Goal: Use online tool/utility: Utilize a website feature to perform a specific function

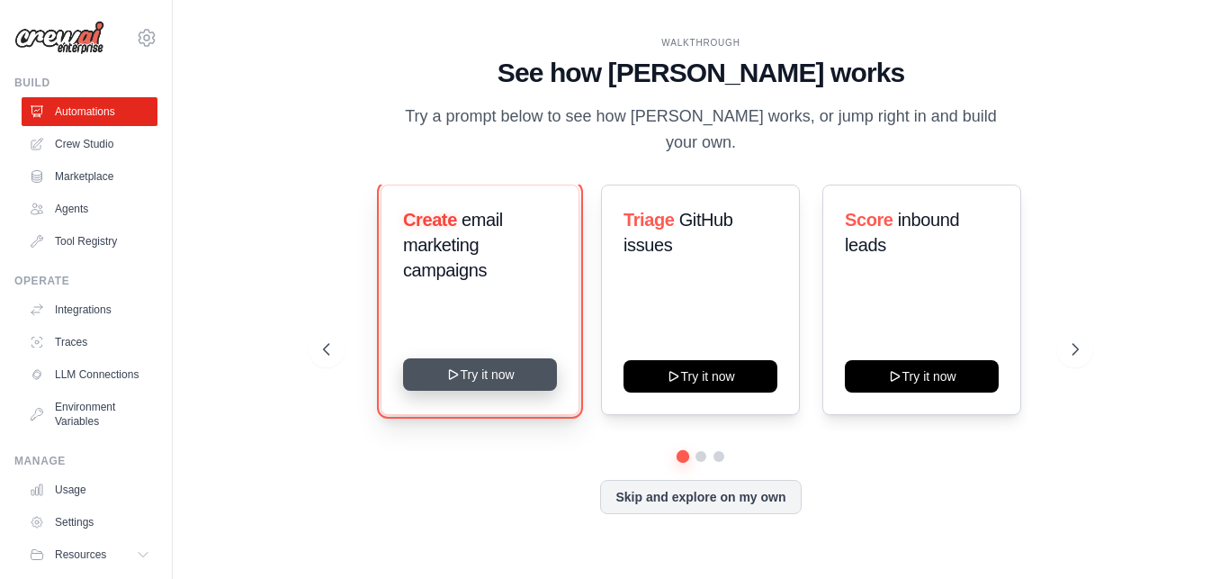
click at [483, 358] on button "Try it now" at bounding box center [480, 374] width 154 height 32
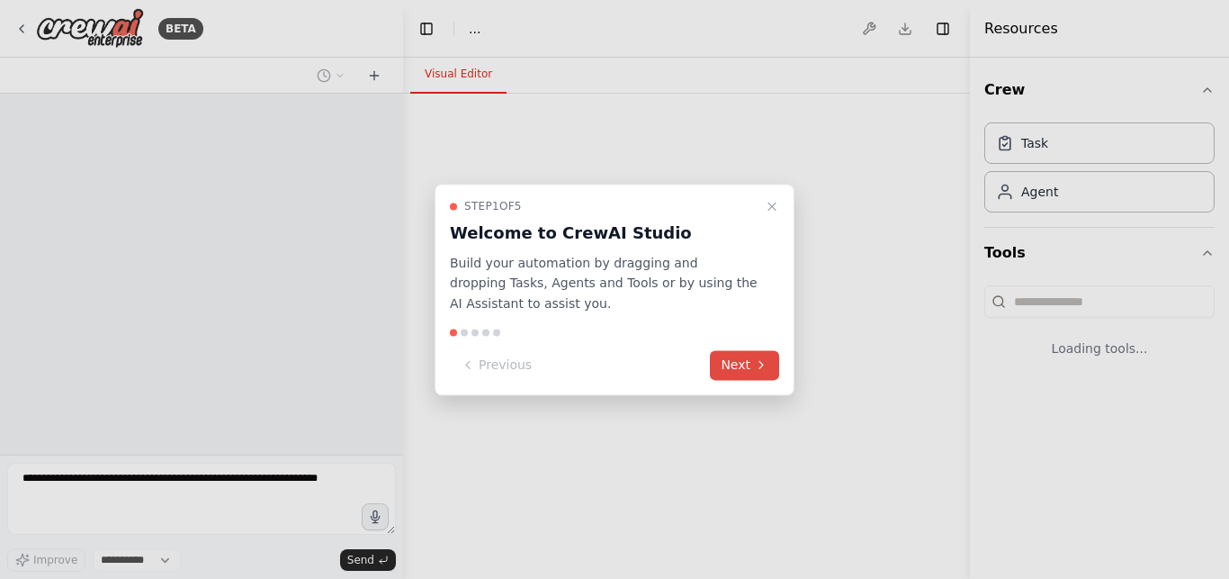
click at [738, 377] on button "Next" at bounding box center [744, 365] width 69 height 30
select select "****"
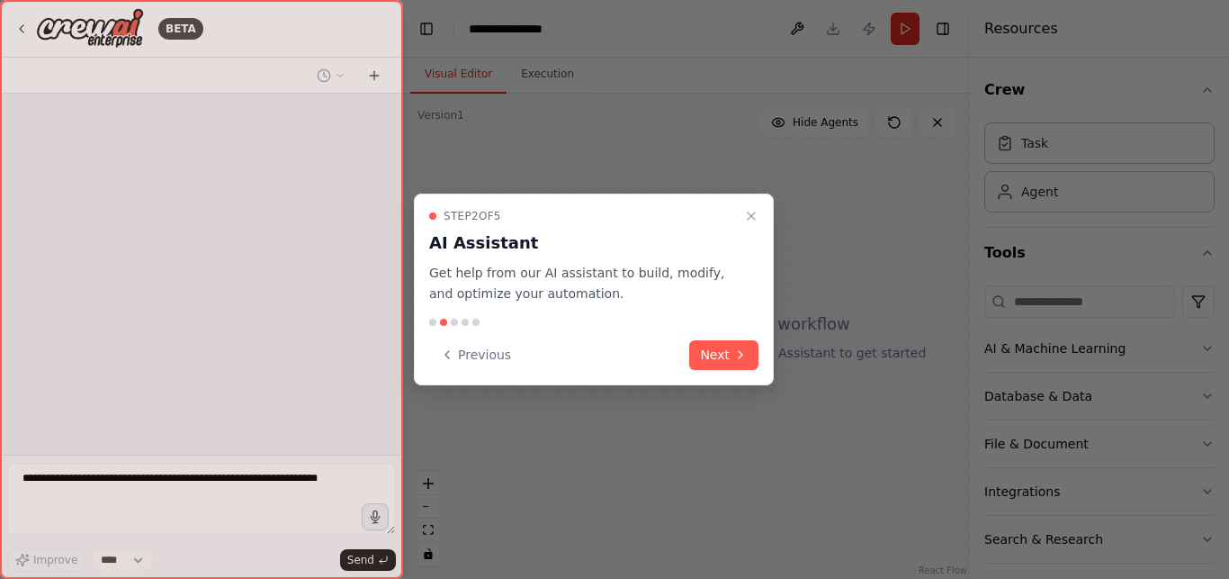
click at [738, 377] on div "Step 2 of 5 AI Assistant Get help from our AI assistant to build, modify, and o…" at bounding box center [594, 290] width 360 height 192
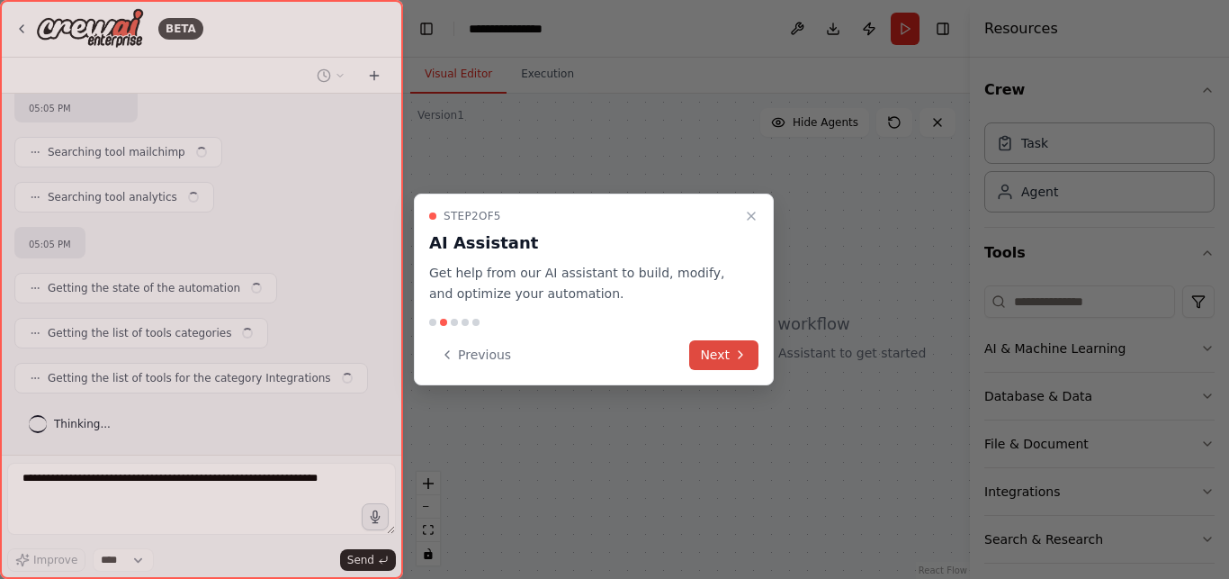
click at [737, 366] on button "Next" at bounding box center [723, 355] width 69 height 30
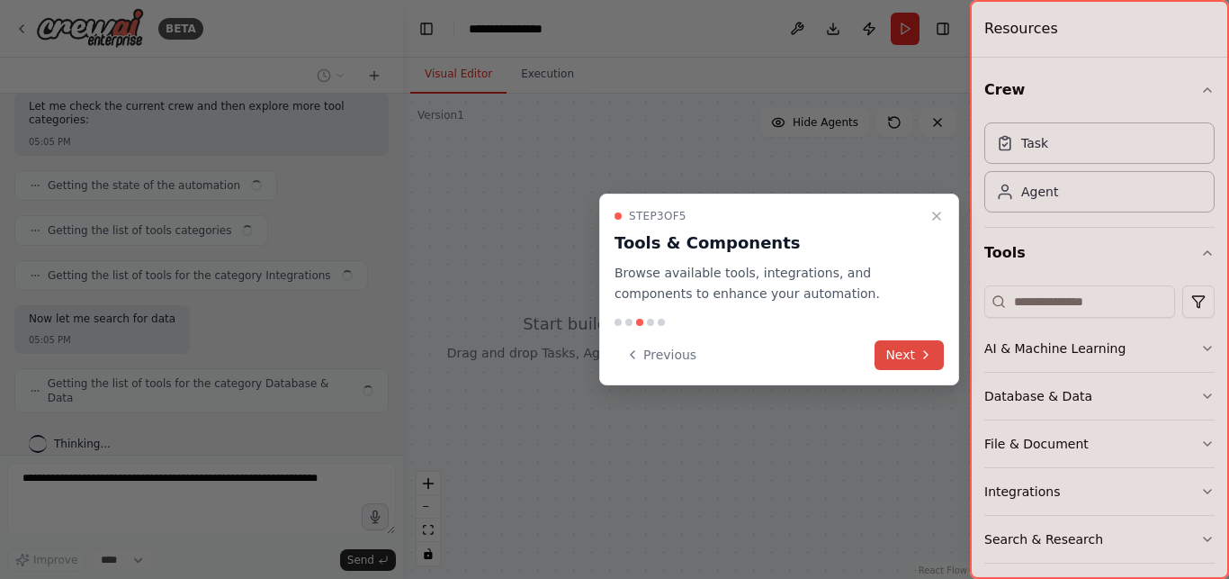
scroll to position [581, 0]
click at [908, 347] on button "Next" at bounding box center [909, 355] width 69 height 30
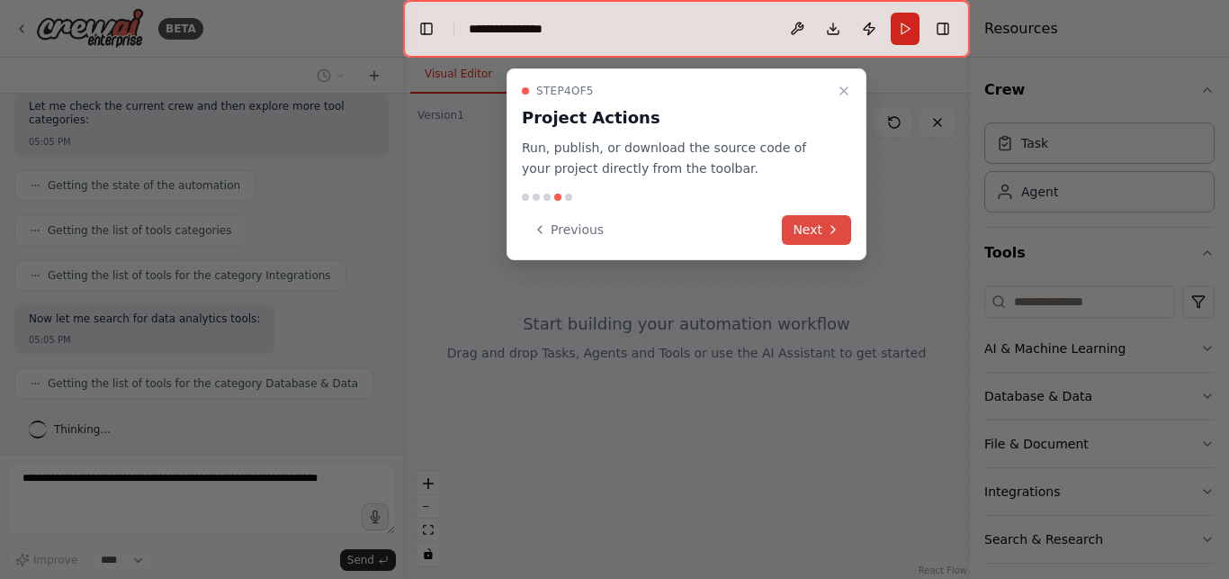
click at [809, 228] on button "Next" at bounding box center [816, 230] width 69 height 30
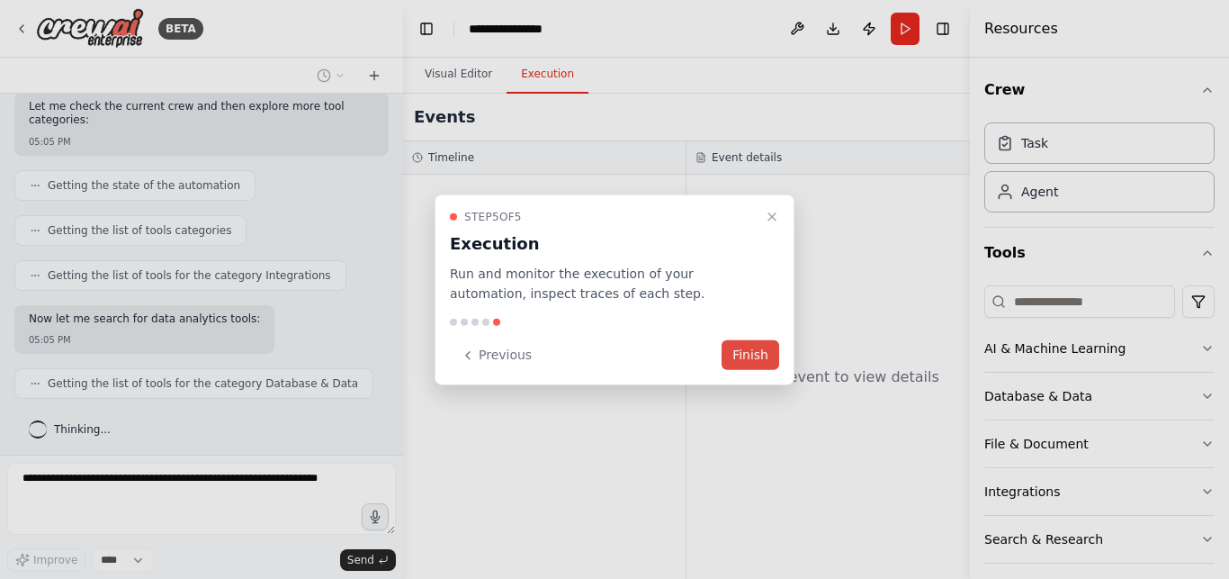
click at [764, 356] on button "Finish" at bounding box center [751, 355] width 58 height 30
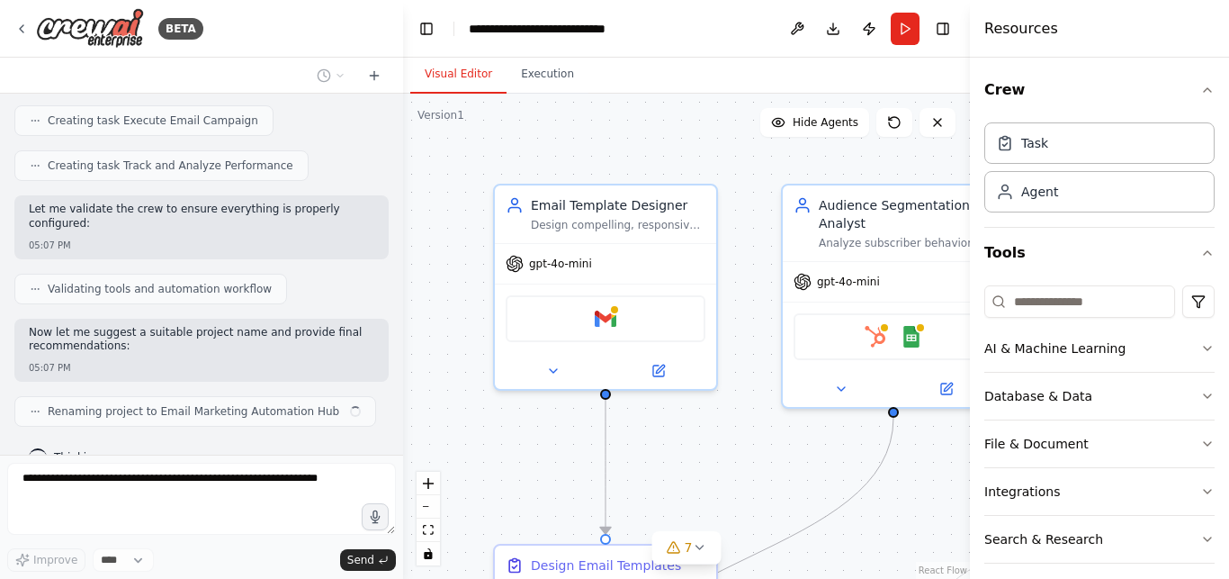
scroll to position [1635, 0]
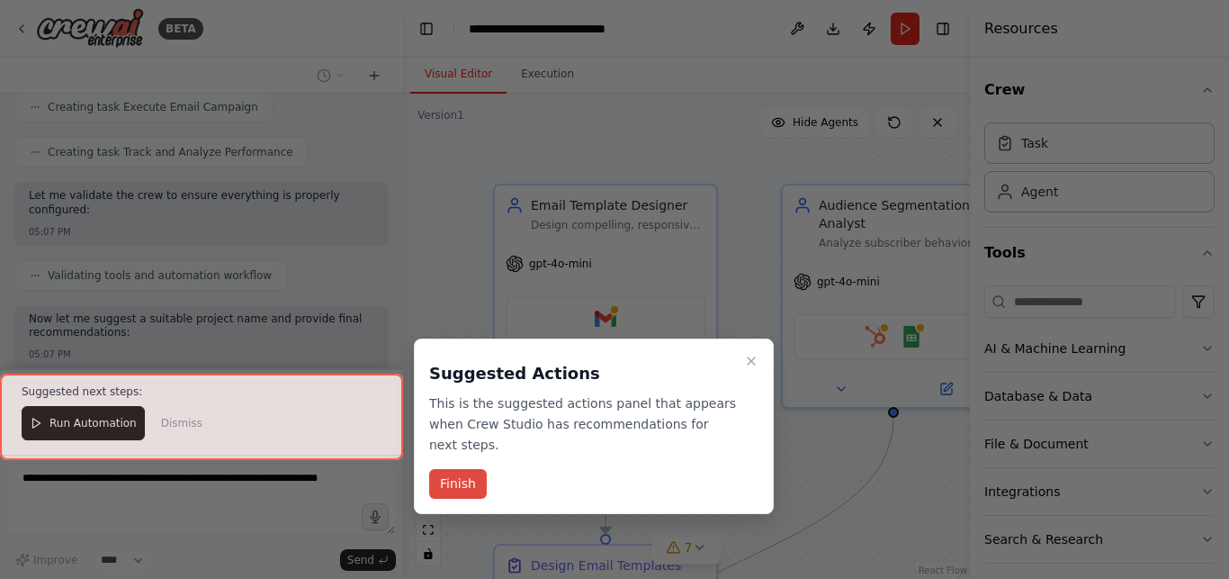
click at [450, 469] on button "Finish" at bounding box center [458, 484] width 58 height 30
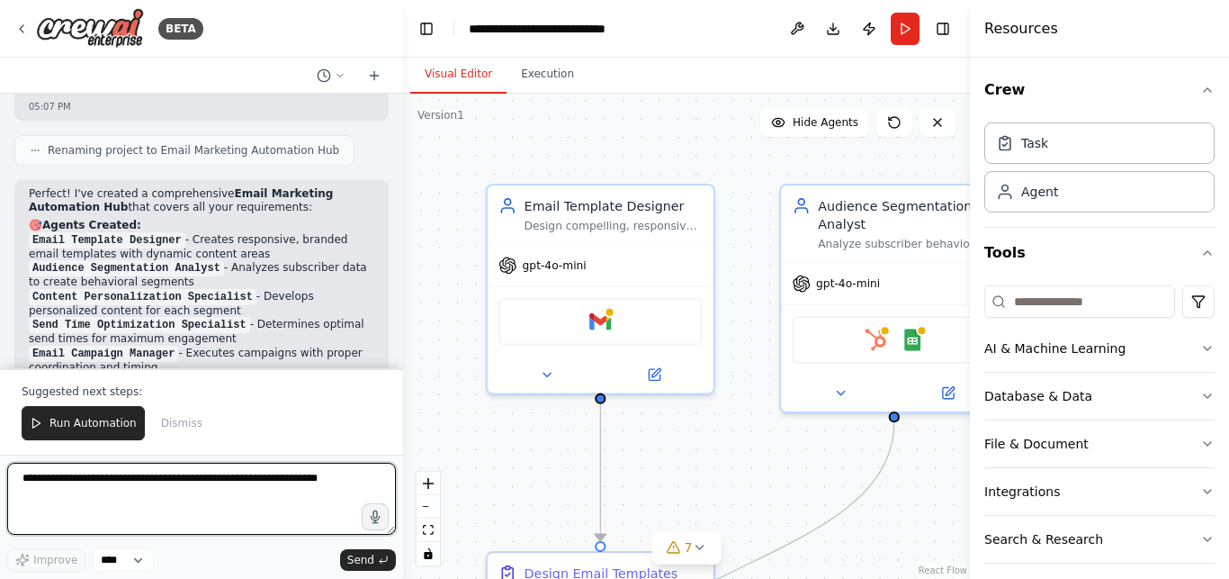
scroll to position [1921, 0]
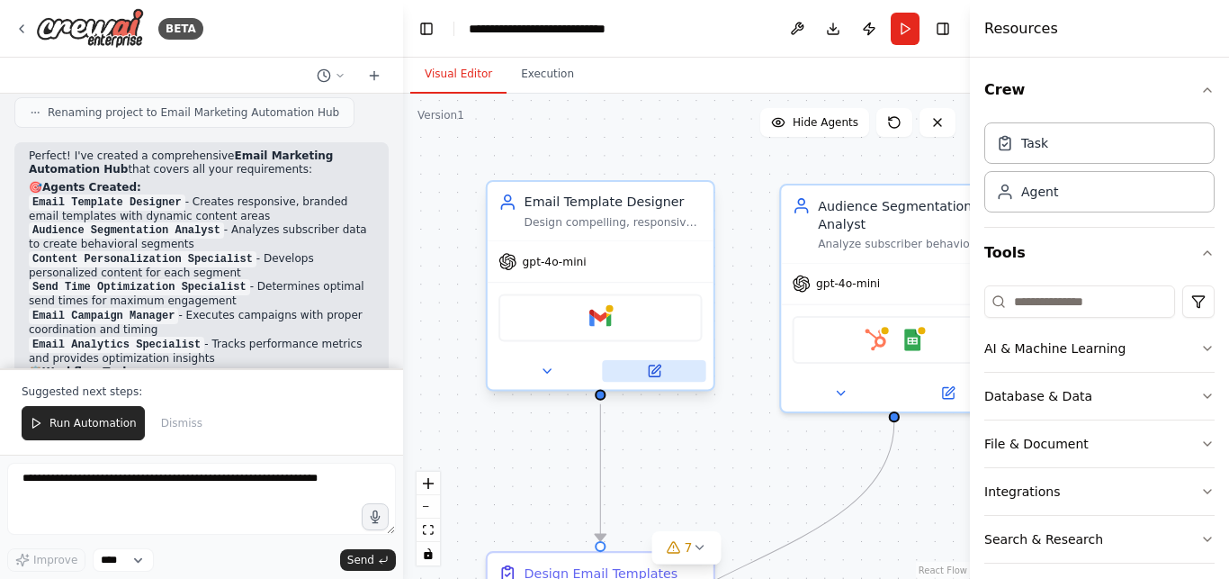
click at [657, 374] on icon at bounding box center [654, 370] width 11 height 11
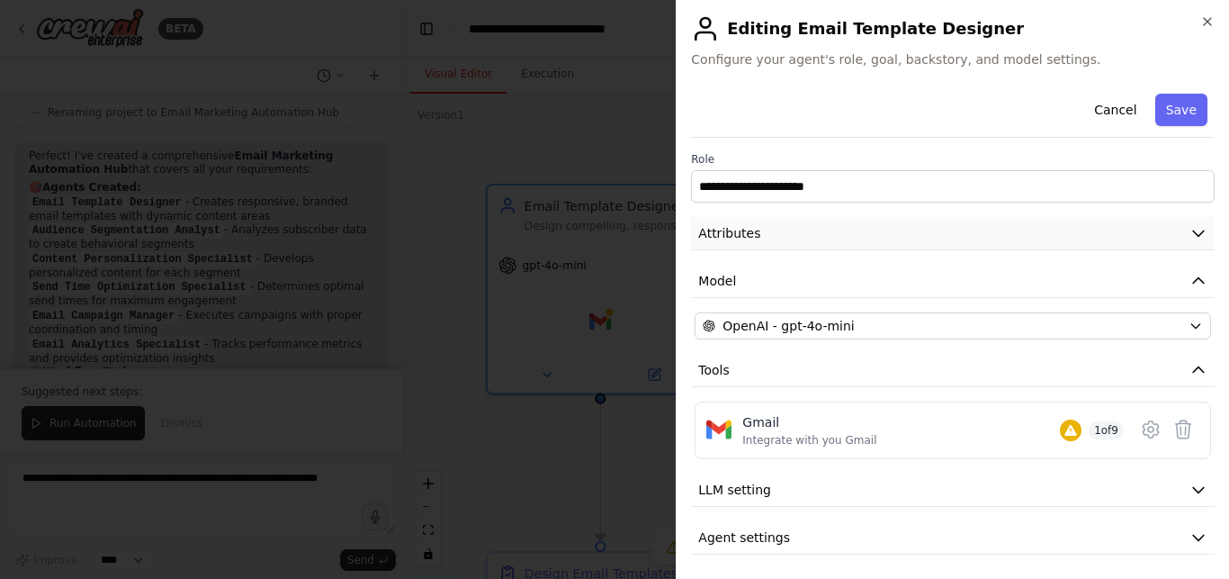
click at [1190, 230] on icon "button" at bounding box center [1199, 233] width 18 height 18
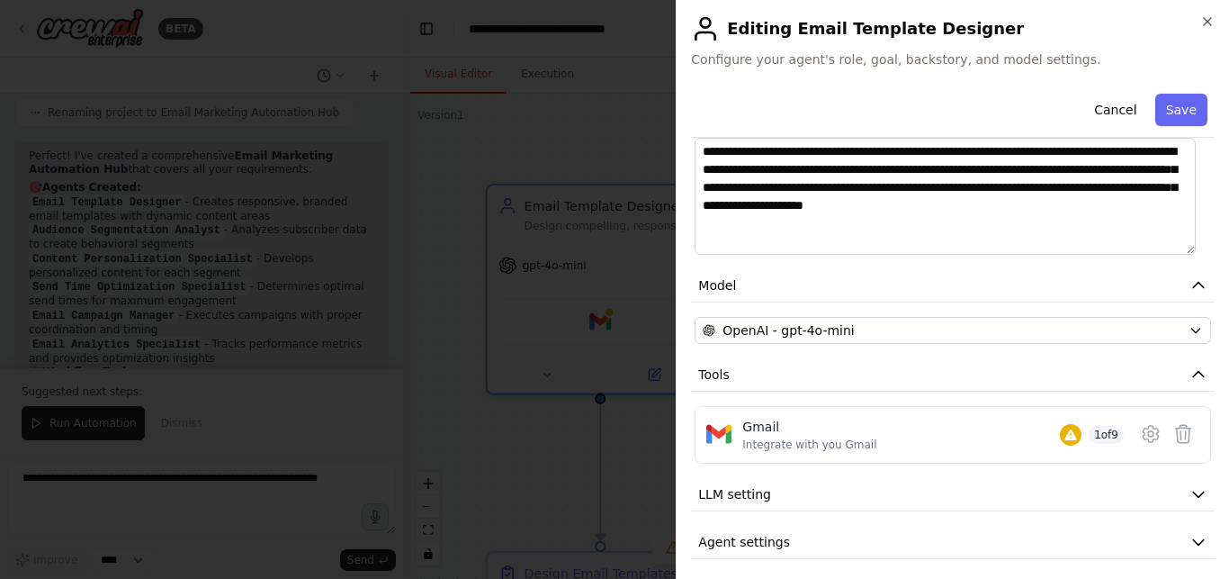
scroll to position [289, 0]
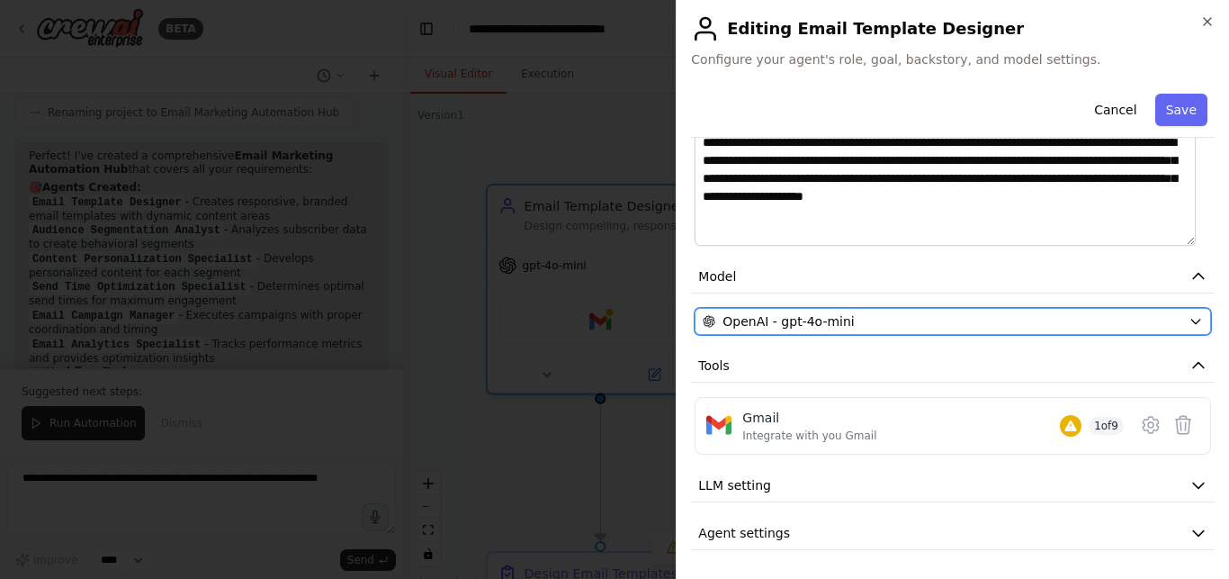
click at [1189, 320] on icon "button" at bounding box center [1196, 321] width 14 height 14
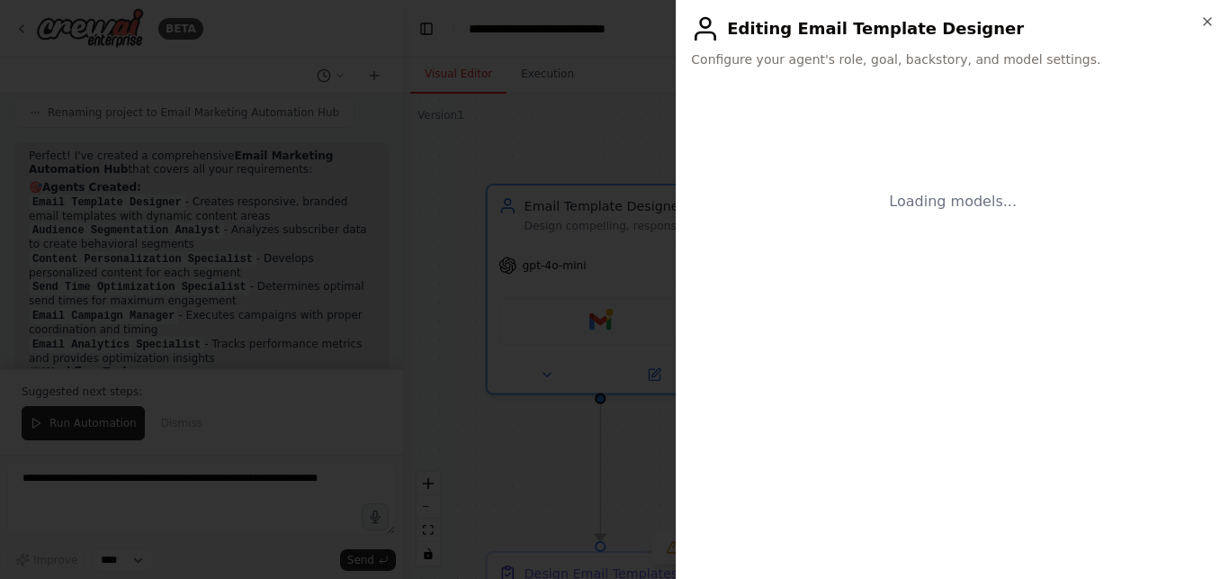
scroll to position [0, 0]
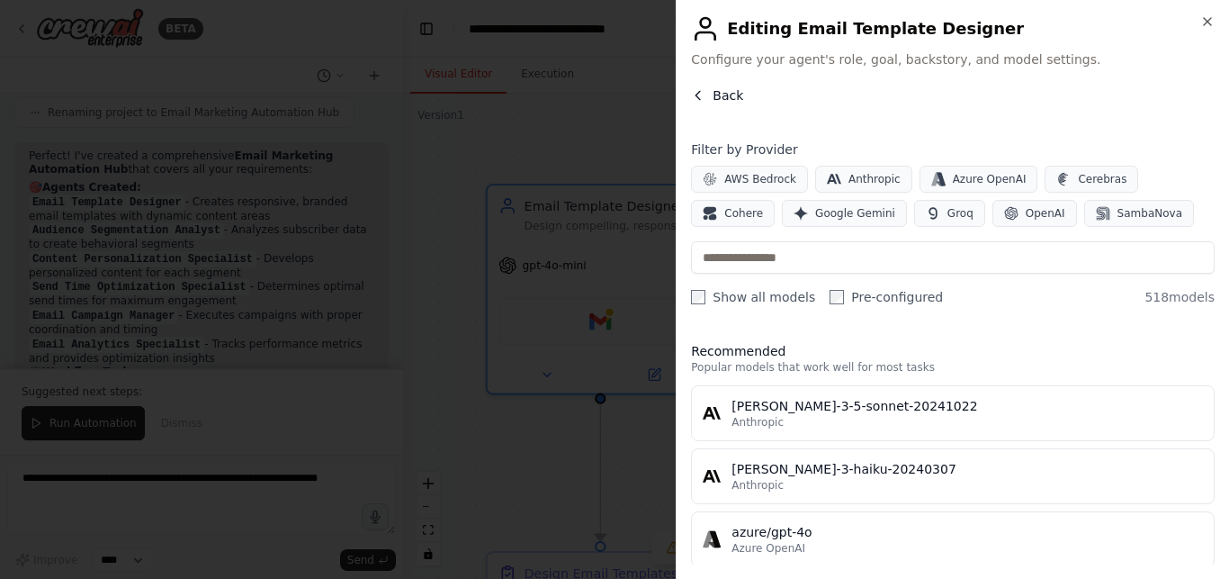
click at [698, 91] on icon "button" at bounding box center [698, 95] width 14 height 14
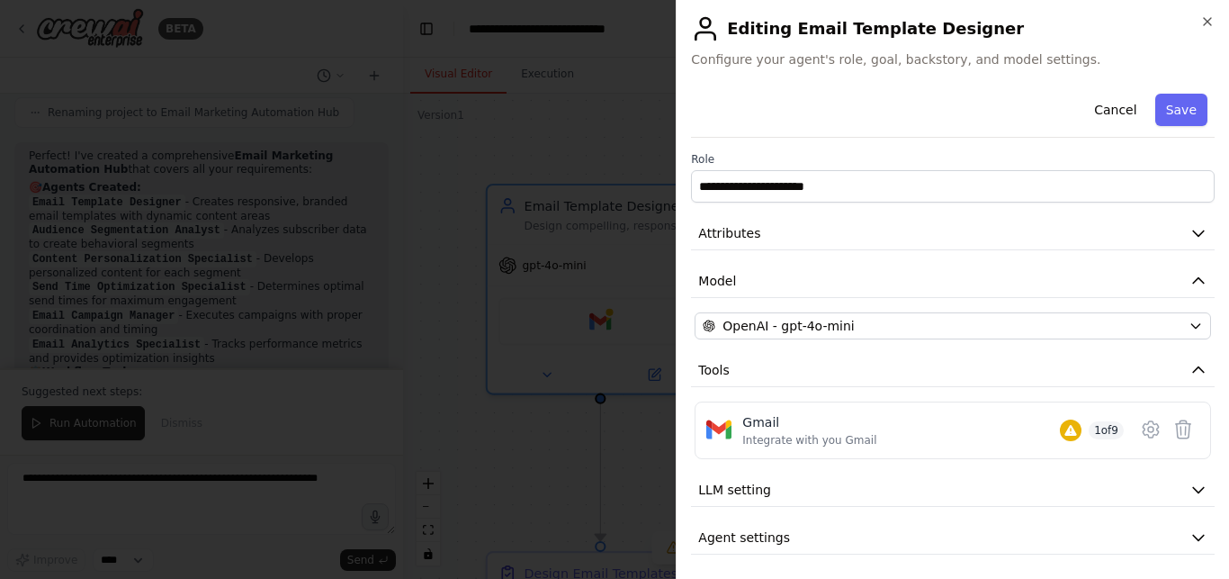
scroll to position [5, 0]
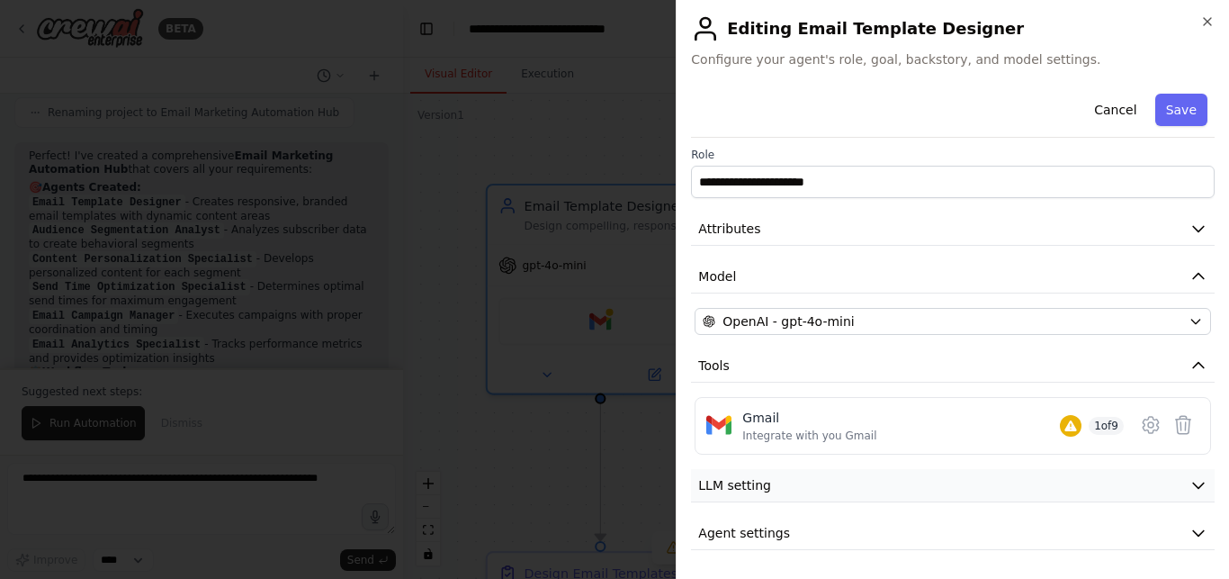
click at [1034, 500] on button "LLM setting" at bounding box center [953, 485] width 524 height 33
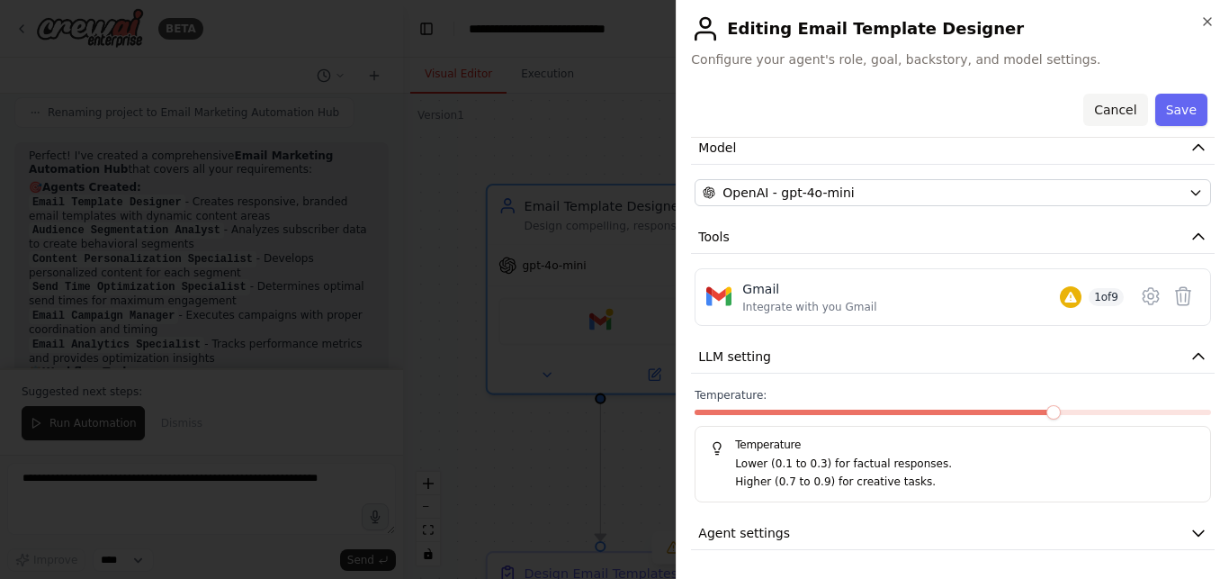
click at [1113, 116] on button "Cancel" at bounding box center [1116, 110] width 64 height 32
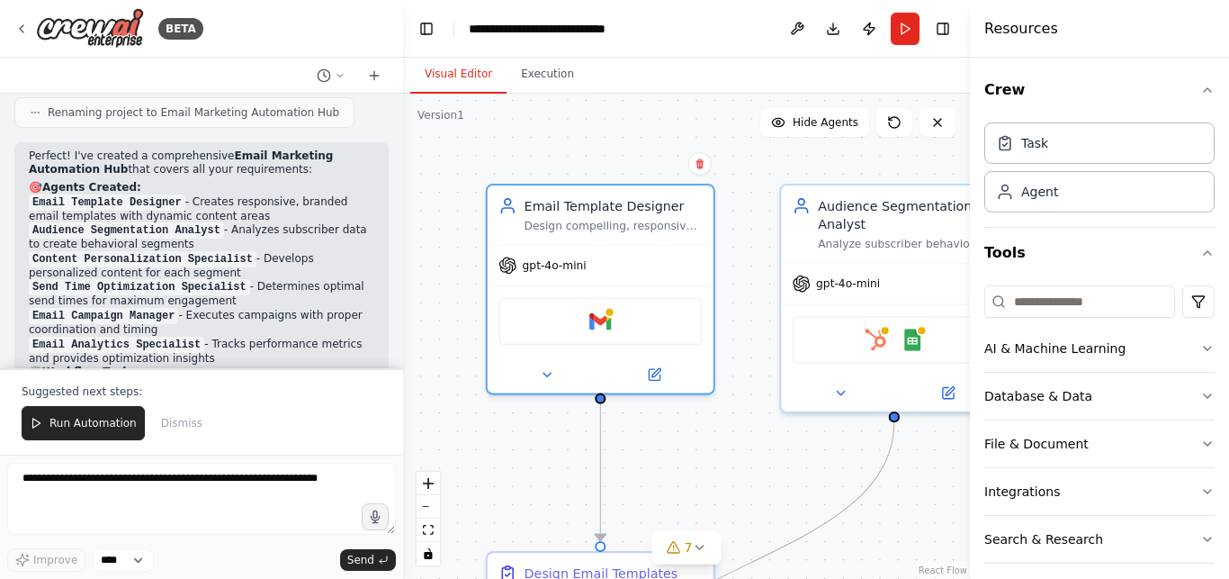
scroll to position [1921, 0]
click at [1059, 212] on div "Task Agent" at bounding box center [1100, 163] width 230 height 97
click at [1053, 185] on div "Agent" at bounding box center [1040, 191] width 37 height 18
click at [1204, 92] on icon "button" at bounding box center [1207, 90] width 7 height 4
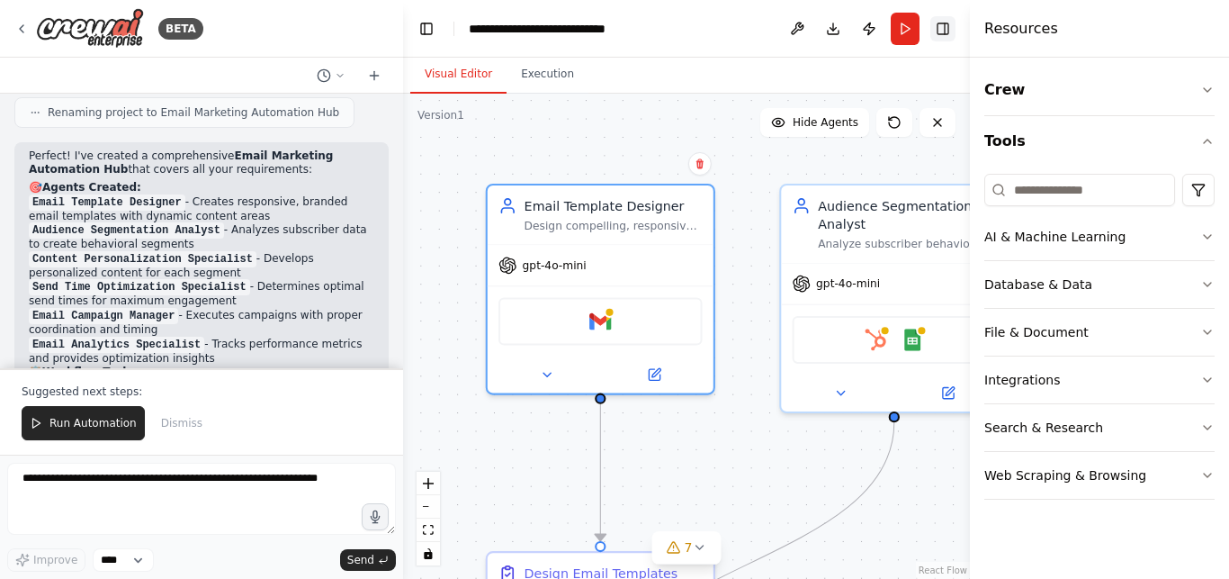
click at [952, 31] on button "Toggle Right Sidebar" at bounding box center [943, 28] width 25 height 25
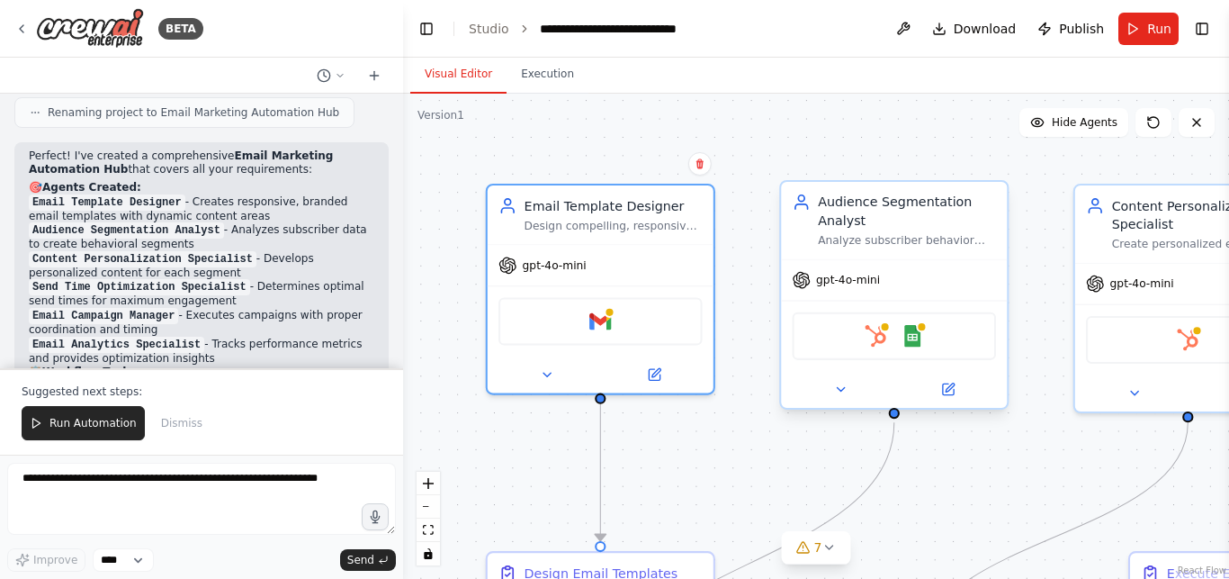
click at [874, 248] on div "Analyze subscriber behavior data from {customer_database} to create meaningful …" at bounding box center [907, 240] width 178 height 14
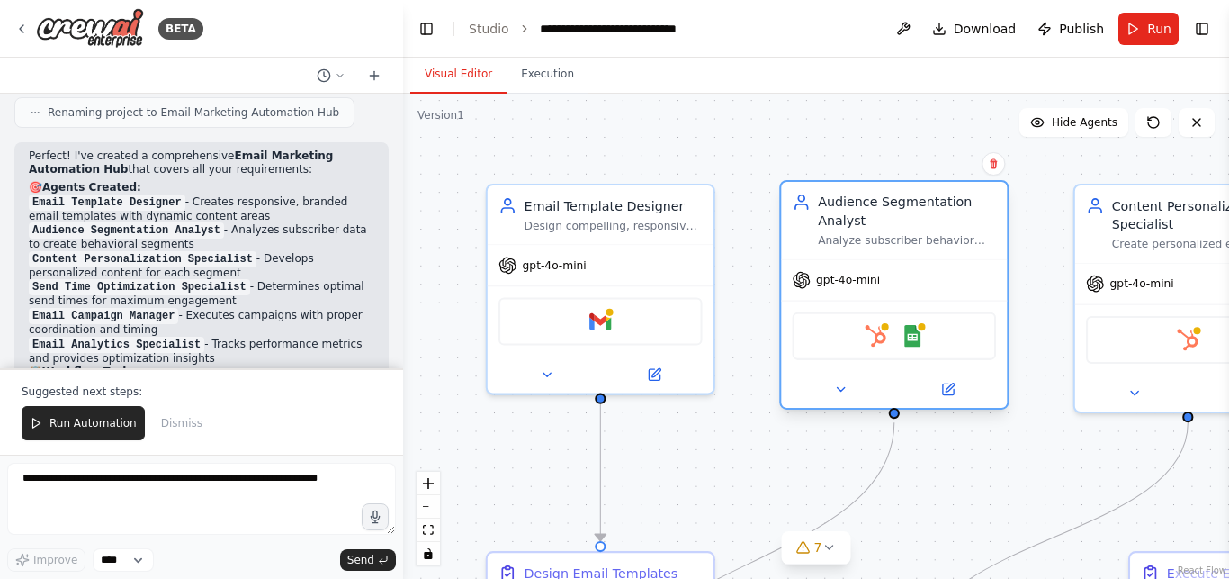
click at [874, 248] on div "Analyze subscriber behavior data from {customer_database} to create meaningful …" at bounding box center [907, 240] width 178 height 14
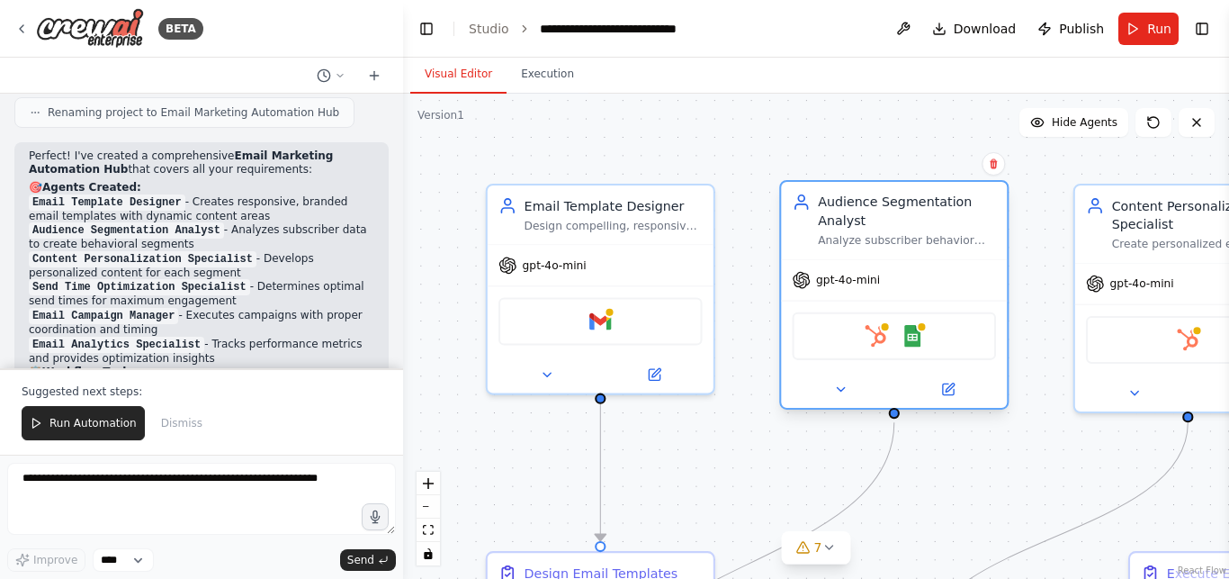
click at [874, 248] on div "Analyze subscriber behavior data from {customer_database} to create meaningful …" at bounding box center [907, 240] width 178 height 14
click at [950, 390] on icon at bounding box center [950, 387] width 9 height 9
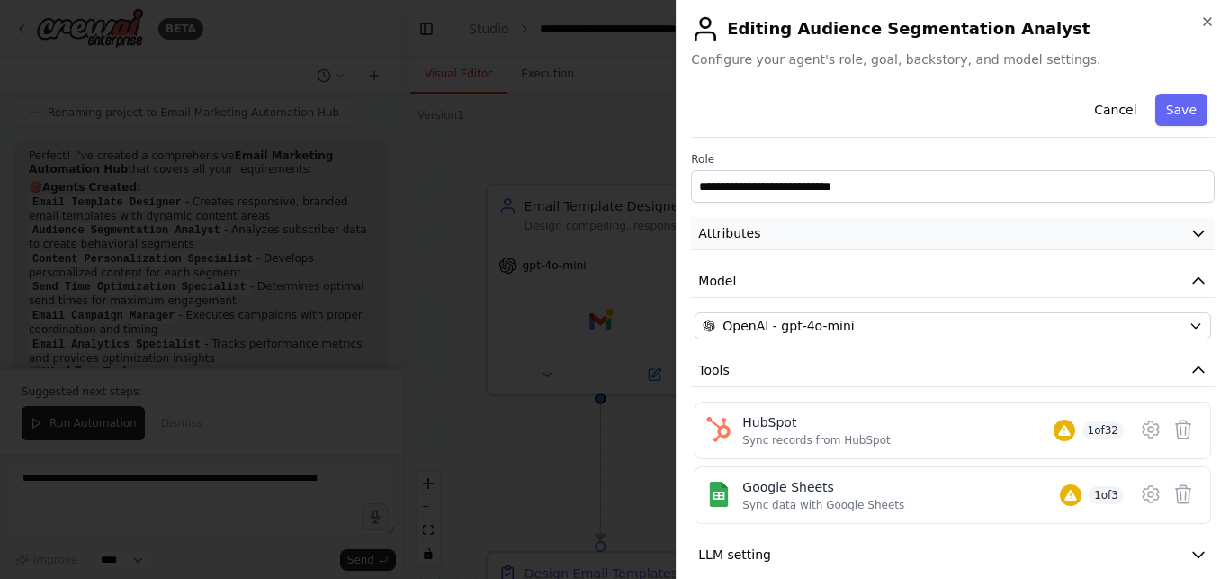
click at [743, 223] on button "Attributes" at bounding box center [953, 233] width 524 height 33
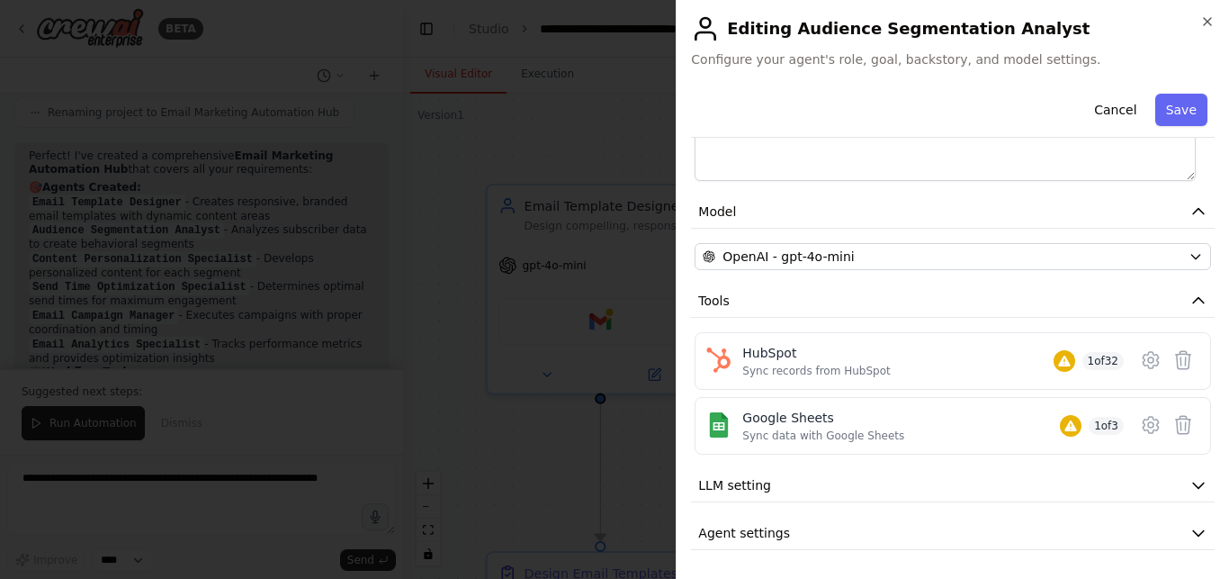
scroll to position [0, 0]
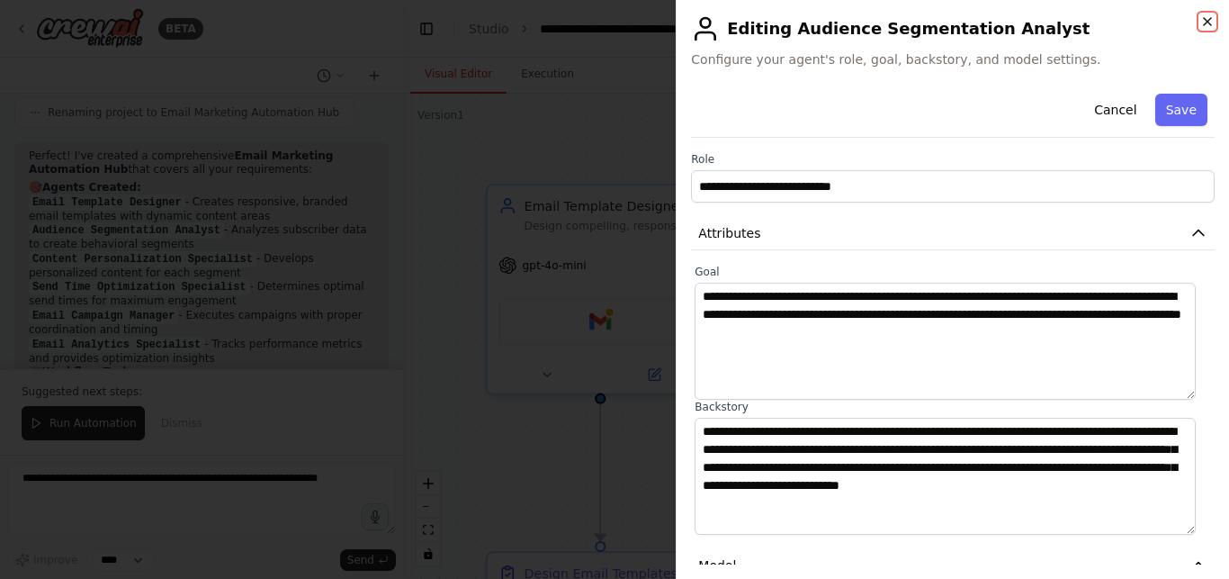
click at [1207, 21] on icon "button" at bounding box center [1207, 21] width 7 height 7
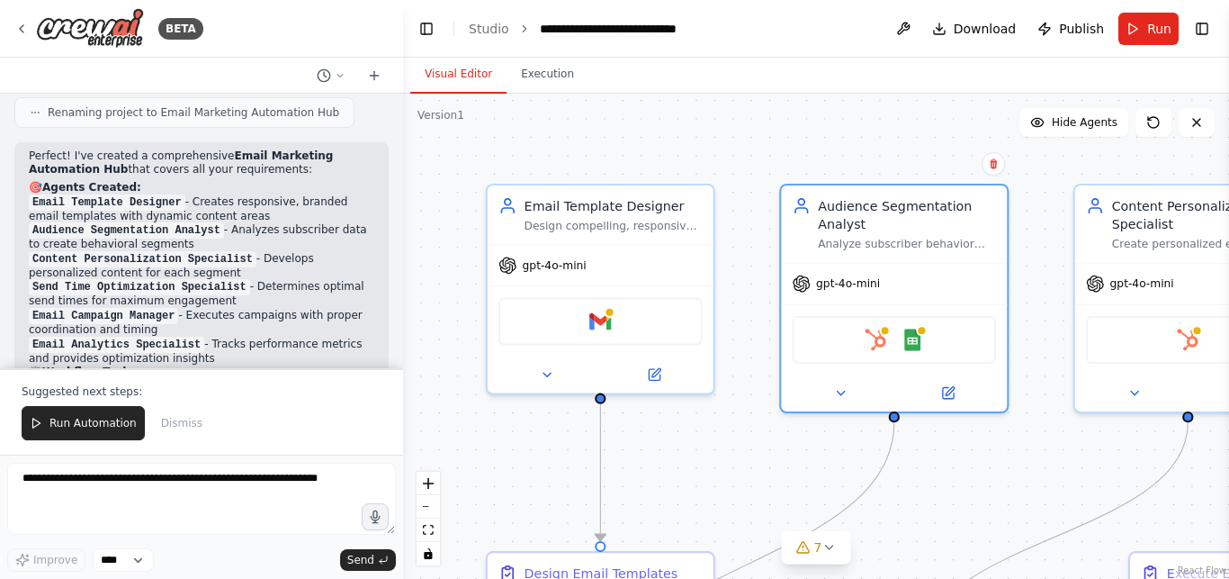
scroll to position [1921, 0]
click at [1148, 30] on button "Run" at bounding box center [1149, 29] width 60 height 32
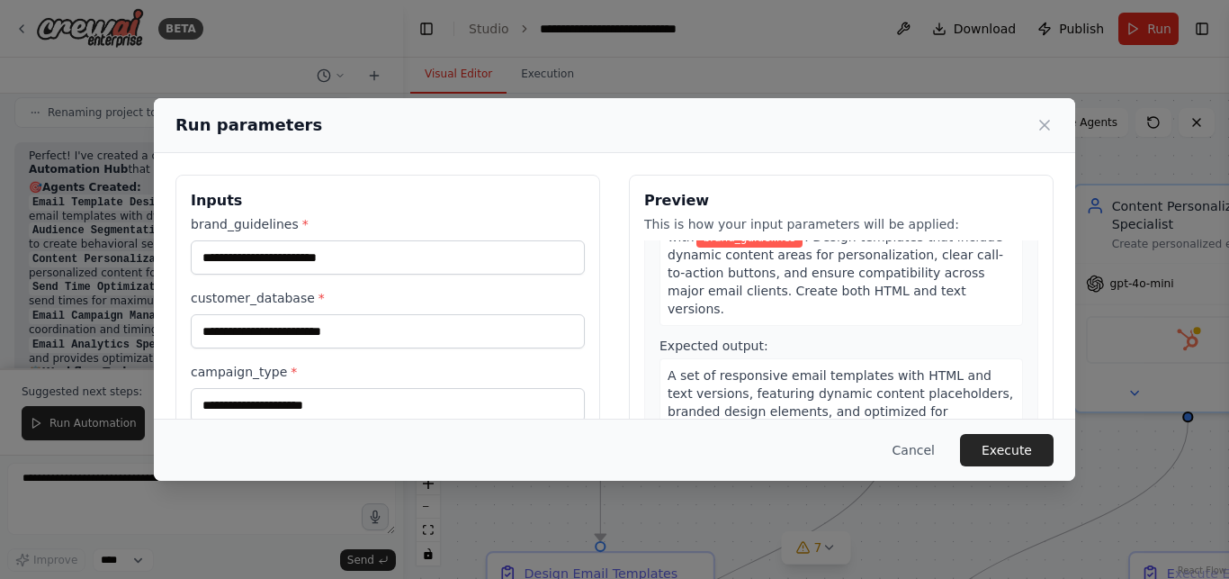
scroll to position [0, 0]
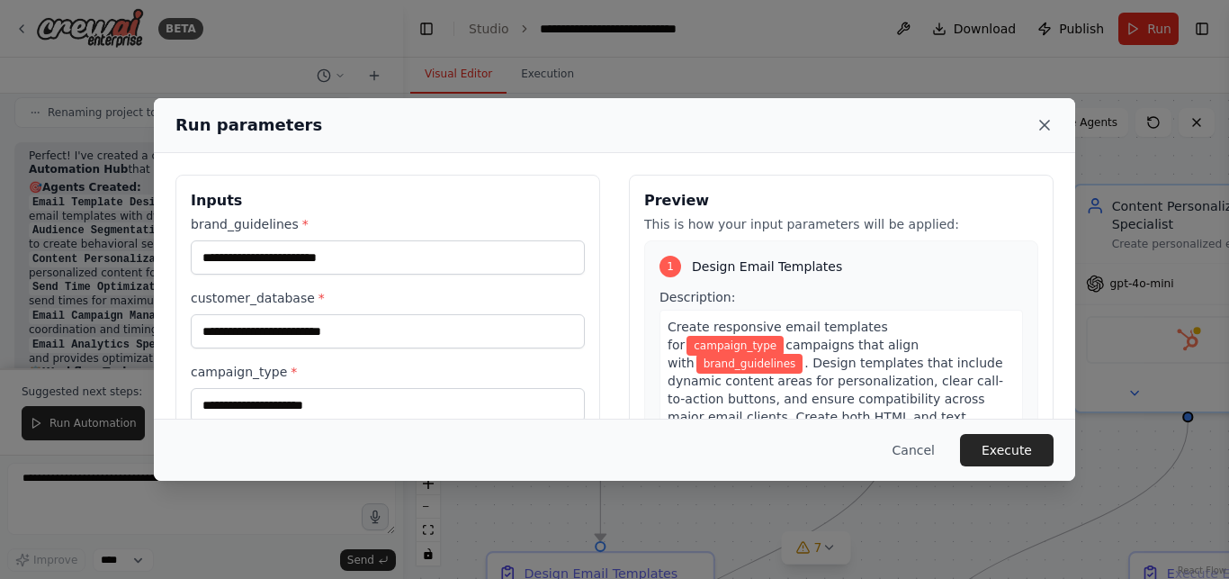
click at [1040, 121] on icon at bounding box center [1044, 125] width 9 height 9
